Goal: Communication & Community: Ask a question

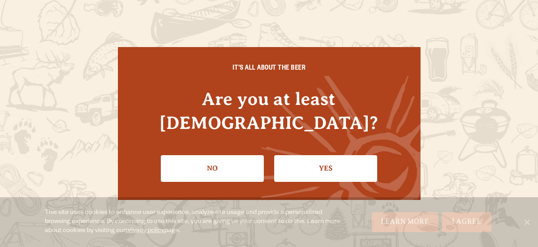
click at [343, 160] on link "Yes" at bounding box center [325, 168] width 103 height 26
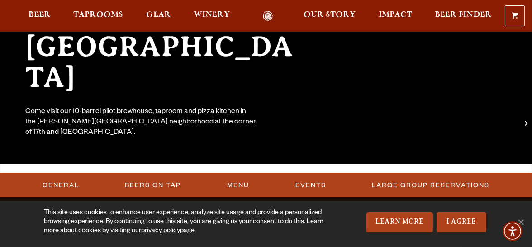
scroll to position [181, 0]
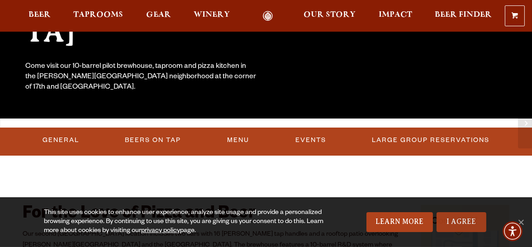
click at [463, 225] on link "I Agree" at bounding box center [461, 222] width 50 height 20
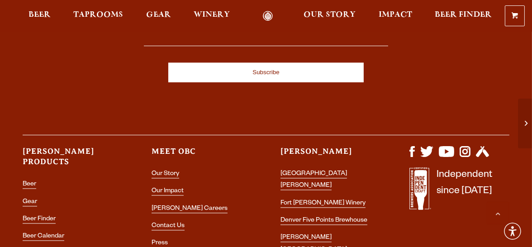
scroll to position [2486, 0]
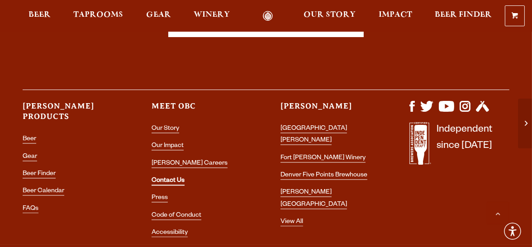
click at [175, 175] on li "Contact Us" at bounding box center [201, 181] width 100 height 12
click at [173, 177] on link "Contact Us" at bounding box center [167, 181] width 33 height 8
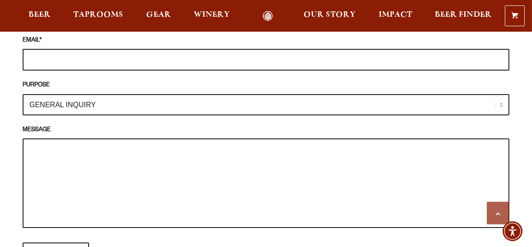
scroll to position [904, 0]
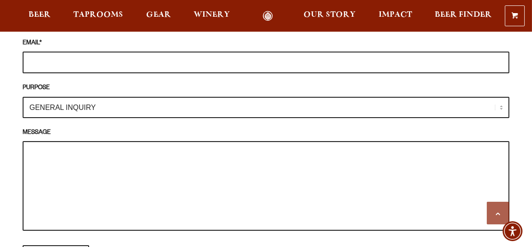
click at [63, 151] on textarea "MESSAGE" at bounding box center [266, 186] width 486 height 90
paste textarea "I am involved with a fundraiser for Ukraine. We will be sending money to an orp…"
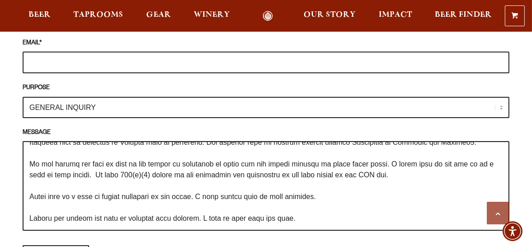
scroll to position [90, 0]
click at [305, 147] on textarea "MESSAGE" at bounding box center [266, 186] width 486 height 90
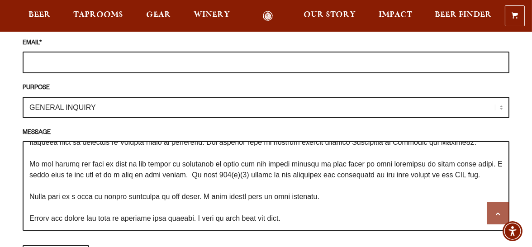
click at [352, 147] on textarea "MESSAGE" at bounding box center [266, 186] width 486 height 90
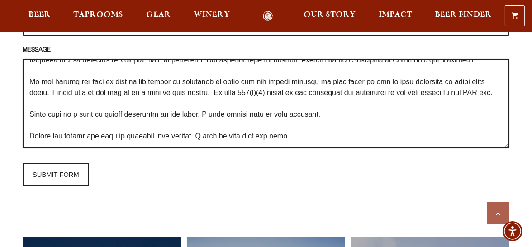
scroll to position [995, 0]
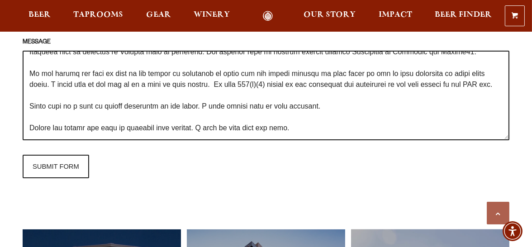
click at [314, 98] on textarea "MESSAGE" at bounding box center [266, 96] width 486 height 90
click at [296, 94] on textarea "MESSAGE" at bounding box center [266, 96] width 486 height 90
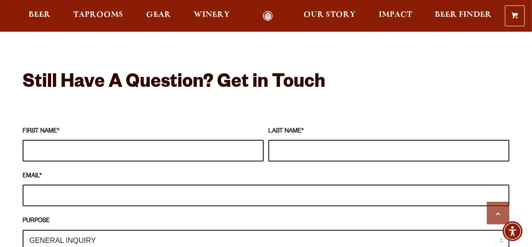
scroll to position [769, 0]
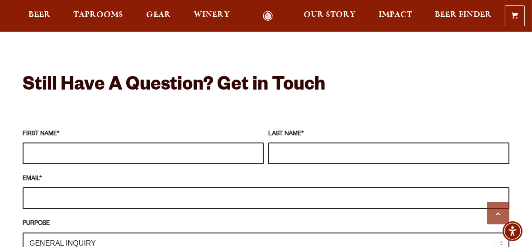
type textarea "I am involved with a fundraiser for Ukraine. We will be sending money to an orp…"
click at [193, 142] on input "FIRST NAME *" at bounding box center [143, 153] width 241 height 22
type input "Sharon"
type input "Lundstrom"
click at [137, 187] on input "EMAIL *" at bounding box center [266, 198] width 486 height 22
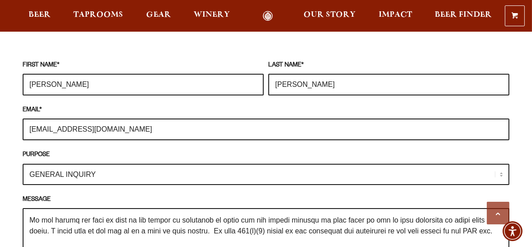
scroll to position [859, 0]
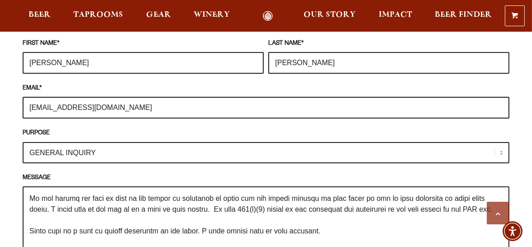
type input "sjlundtrom55@gmail.com"
click at [502, 142] on select "GENERAL INQUIRY TAPROOM / BREWERY WINERY BOOK A TOUR MEDIA INQUIRY GEAR SHOP OD…" at bounding box center [266, 152] width 486 height 21
click at [500, 142] on select "GENERAL INQUIRY TAPROOM / BREWERY WINERY BOOK A TOUR MEDIA INQUIRY GEAR SHOP OD…" at bounding box center [266, 152] width 486 height 21
drag, startPoint x: 504, startPoint y: 138, endPoint x: 499, endPoint y: 139, distance: 4.6
click at [502, 142] on select "GENERAL INQUIRY TAPROOM / BREWERY WINERY BOOK A TOUR MEDIA INQUIRY GEAR SHOP OD…" at bounding box center [266, 152] width 486 height 21
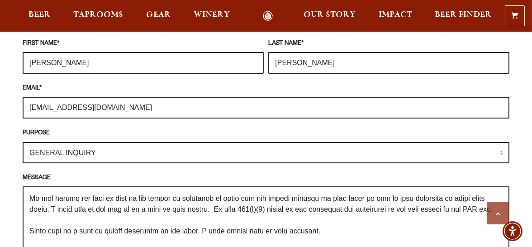
click at [499, 142] on select "GENERAL INQUIRY TAPROOM / BREWERY WINERY BOOK A TOUR MEDIA INQUIRY GEAR SHOP OD…" at bounding box center [266, 152] width 486 height 21
click at [500, 142] on select "GENERAL INQUIRY TAPROOM / BREWERY WINERY BOOK A TOUR MEDIA INQUIRY GEAR SHOP OD…" at bounding box center [266, 152] width 486 height 21
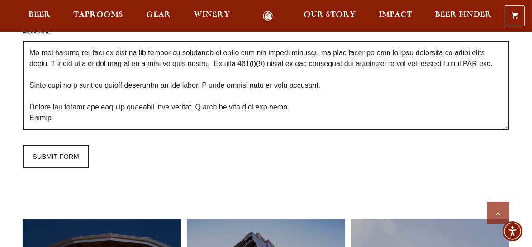
scroll to position [995, 0]
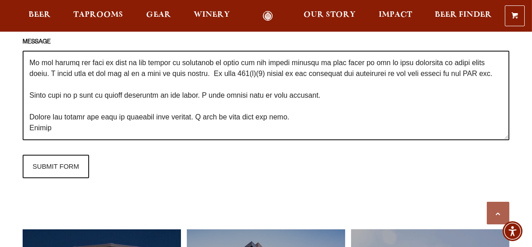
drag, startPoint x: 52, startPoint y: 151, endPoint x: 289, endPoint y: 99, distance: 242.7
click at [287, 99] on fieldset "FIRST NAME * Sharon LAST NAME * Lundstrom EMAIL * sjlundtrom55@gmail.com PURPOS…" at bounding box center [266, 40] width 486 height 284
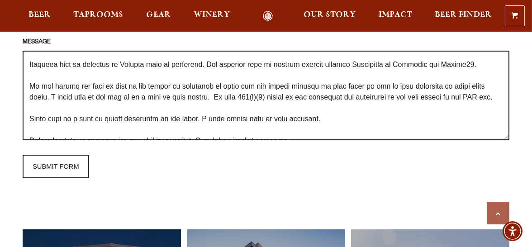
click at [476, 83] on textarea "MESSAGE" at bounding box center [266, 96] width 486 height 90
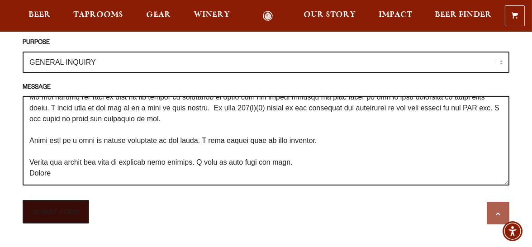
scroll to position [130, 0]
type textarea "I am involved with a fundraiser for Ukraine. We will be sending money to an orp…"
click at [67, 200] on input "SUBMIT FORM" at bounding box center [56, 212] width 66 height 24
type input "Sending"
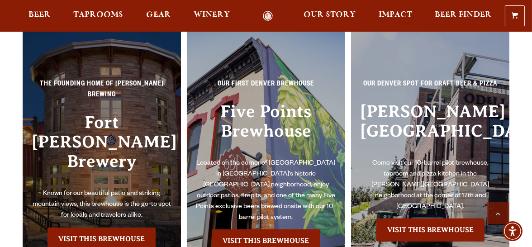
scroll to position [949, 0]
